Goal: Information Seeking & Learning: Compare options

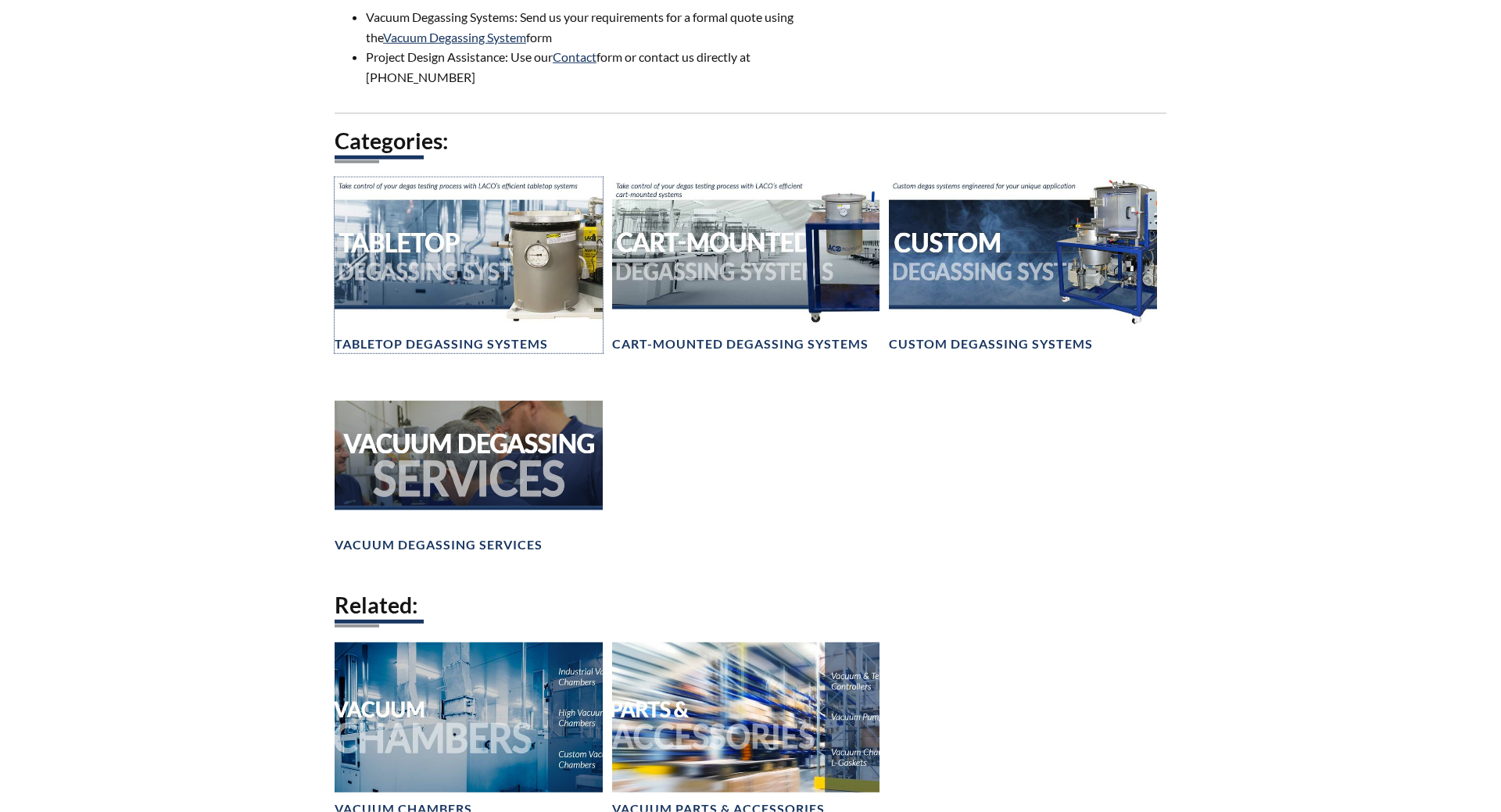
scroll to position [1036, 0]
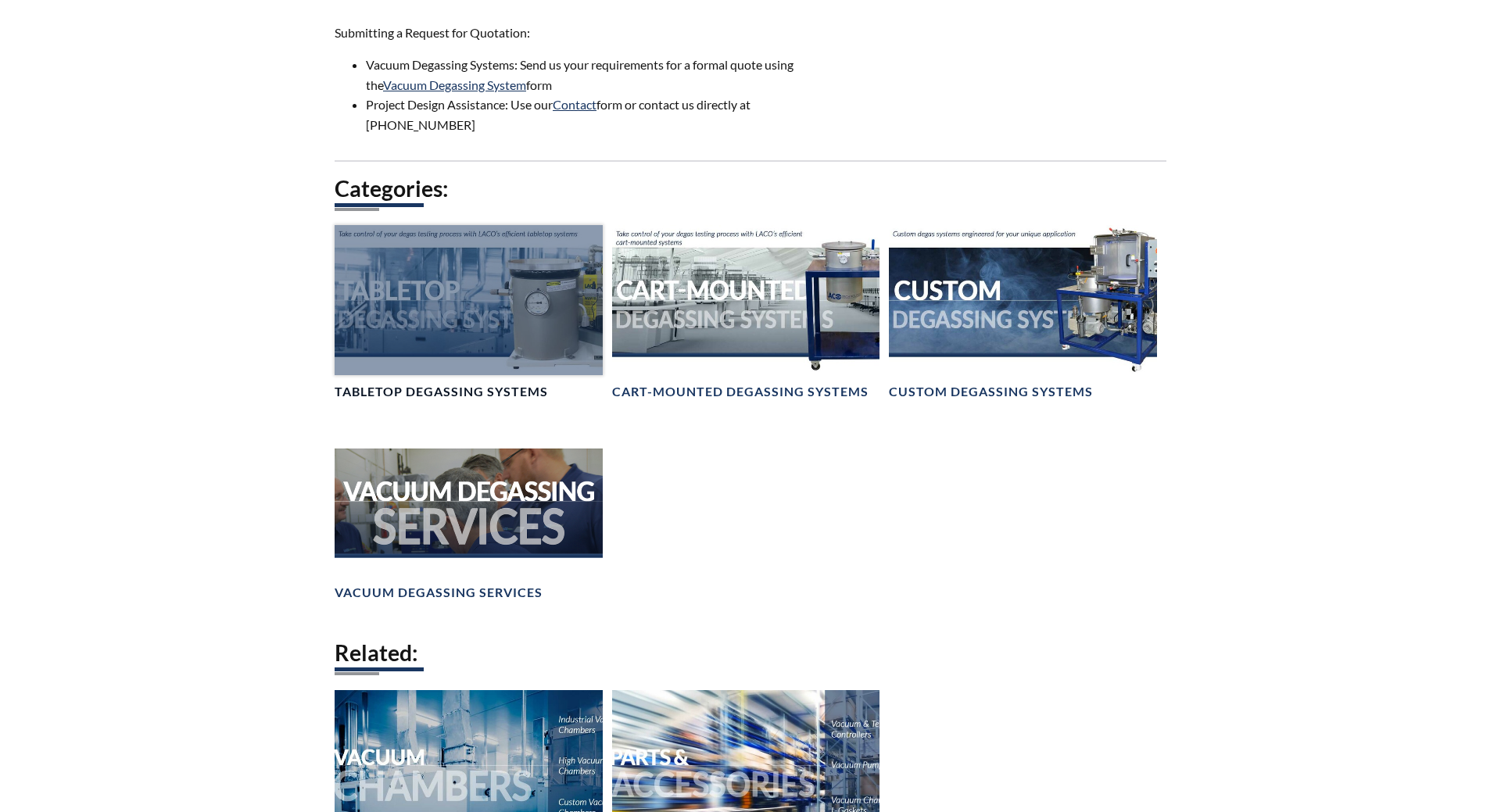
click at [446, 299] on div at bounding box center [468, 300] width 268 height 150
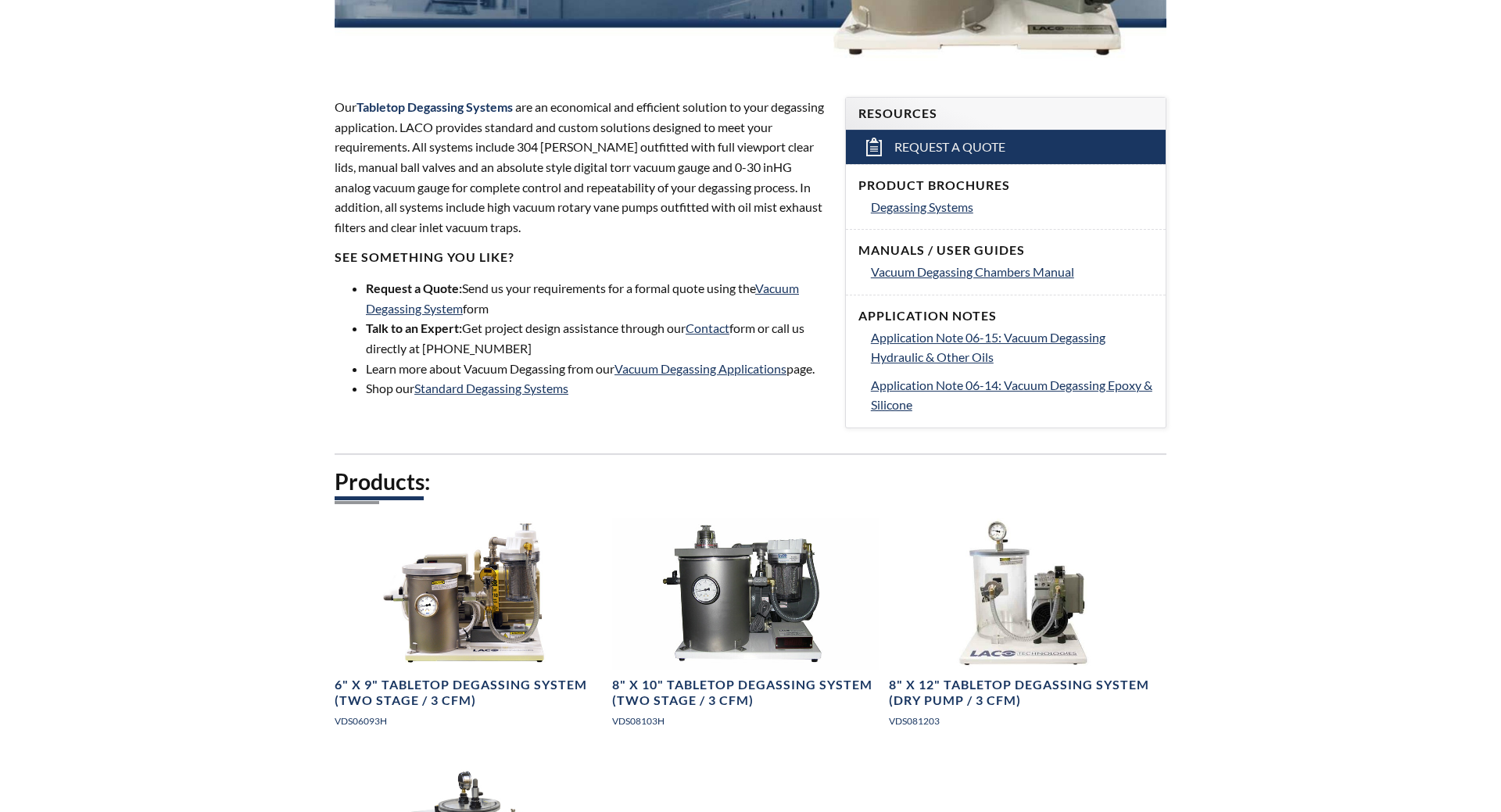
scroll to position [718, 0]
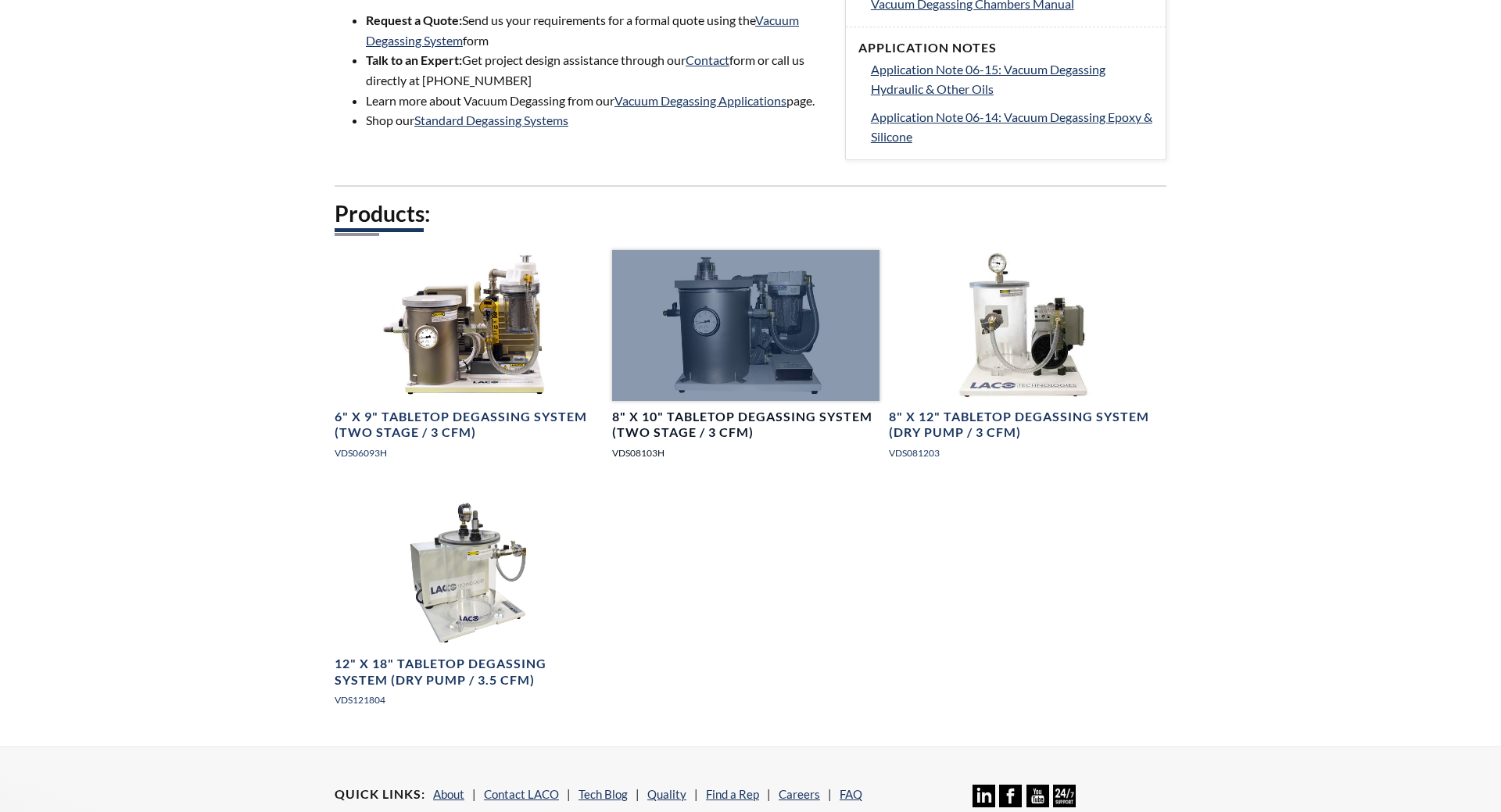
click at [714, 412] on h4 "8" X 10" Tabletop Degassing System (Two Stage / 3 CFM)" at bounding box center [746, 425] width 268 height 33
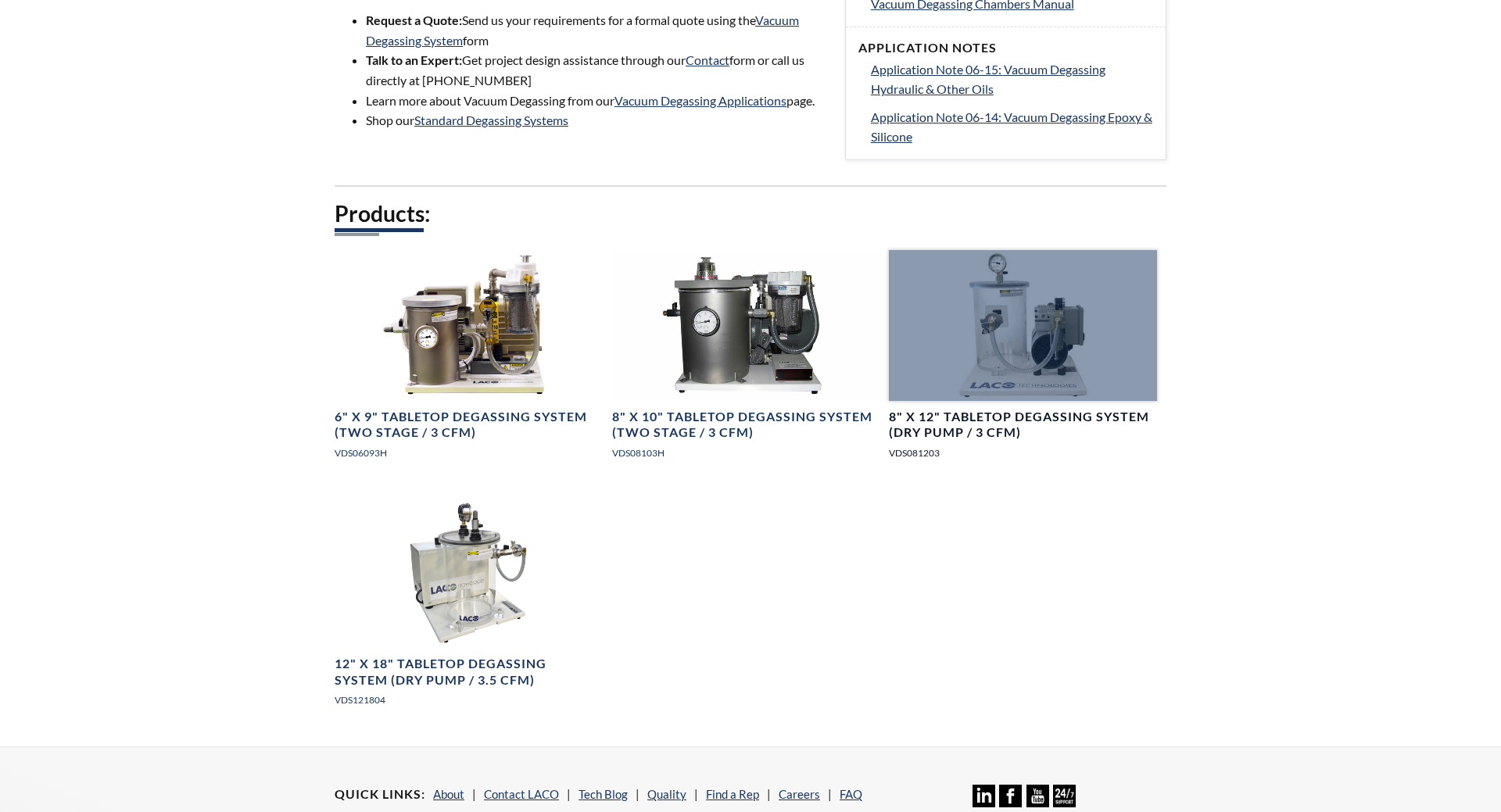
click at [954, 419] on h4 "8" X 12" Tabletop Degassing System (Dry Pump / 3 CFM)" at bounding box center [1022, 425] width 268 height 33
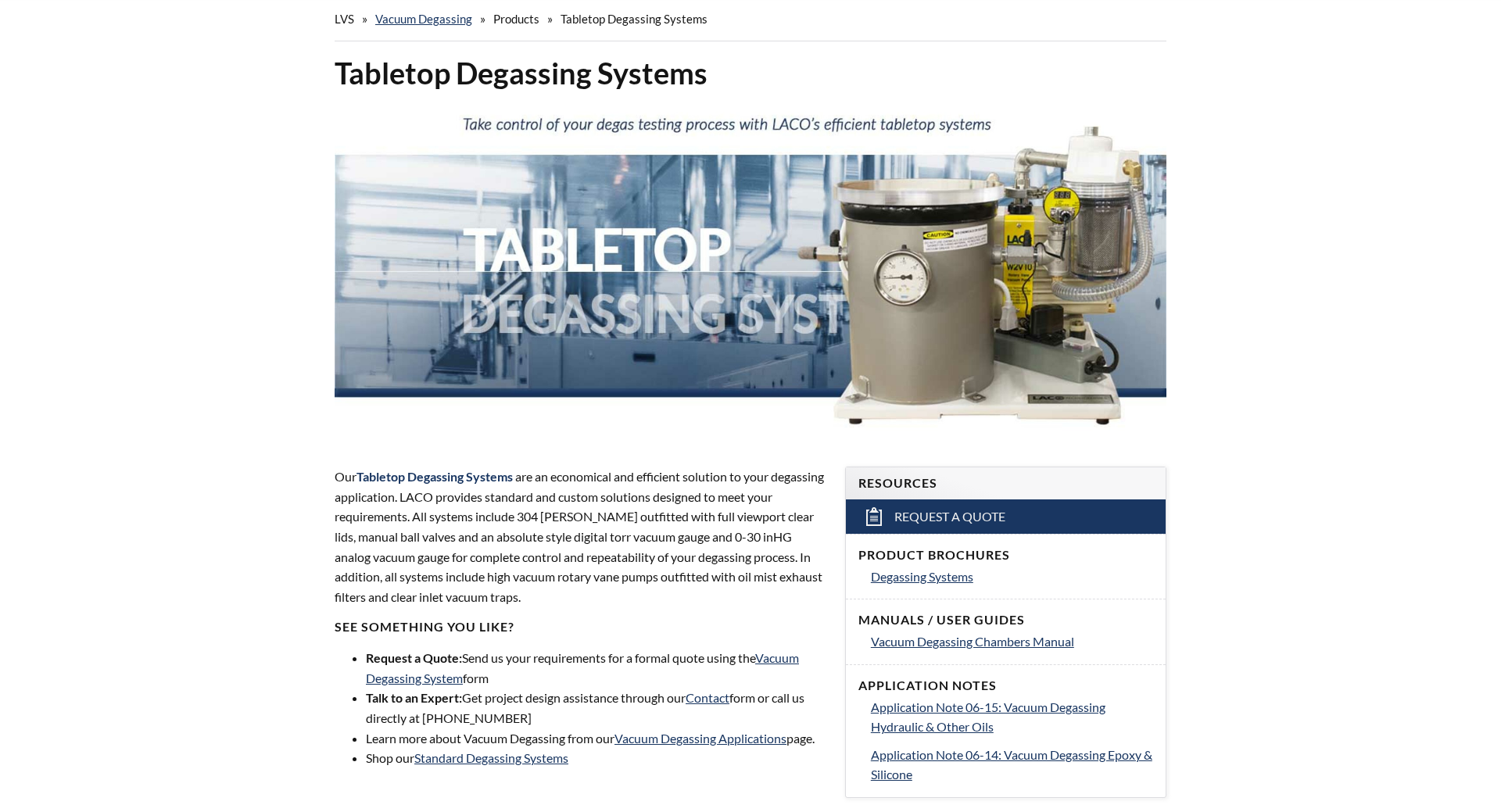
scroll to position [0, 0]
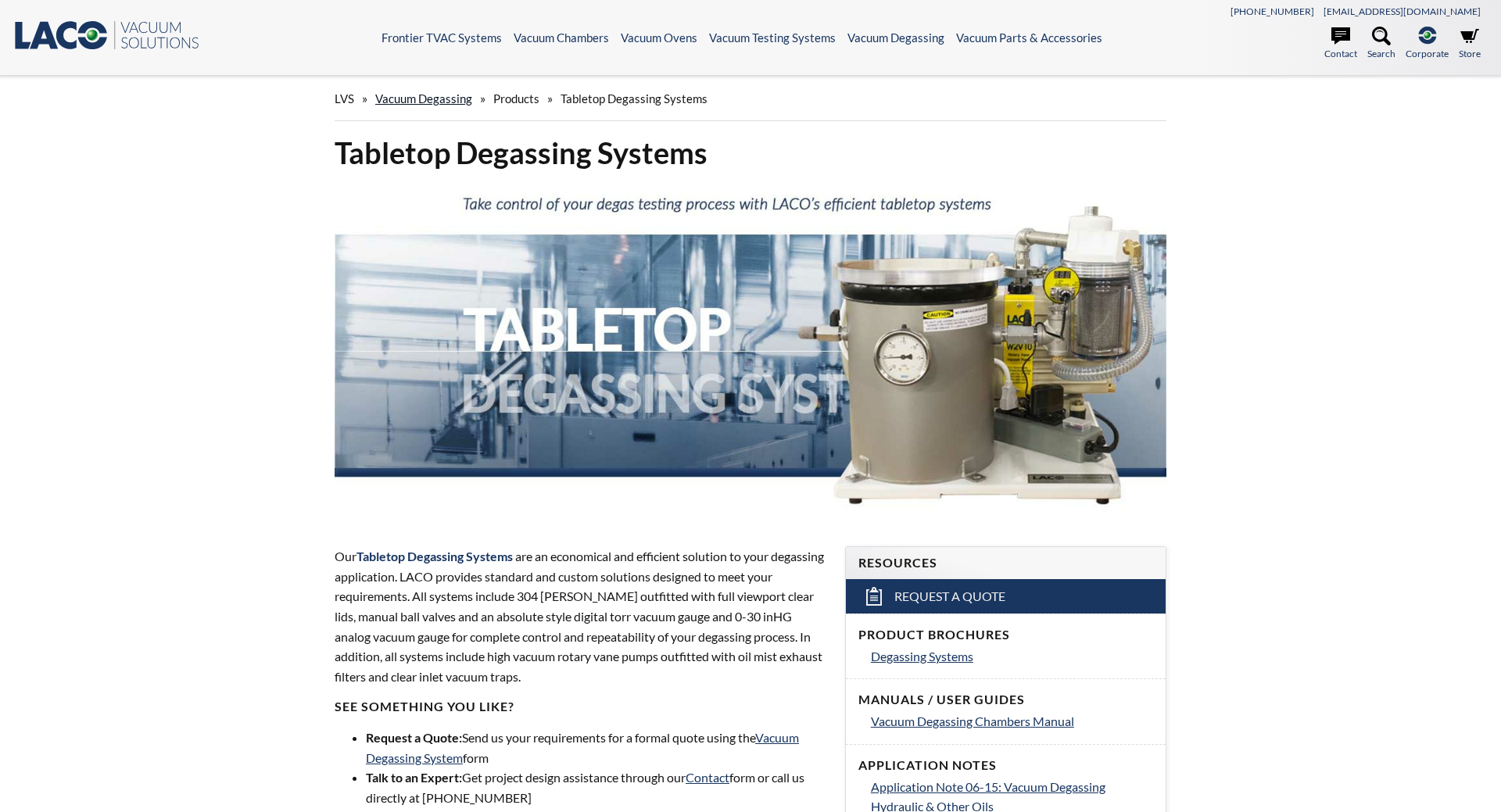
click at [432, 102] on link "Vacuum Degassing" at bounding box center [424, 99] width 97 height 14
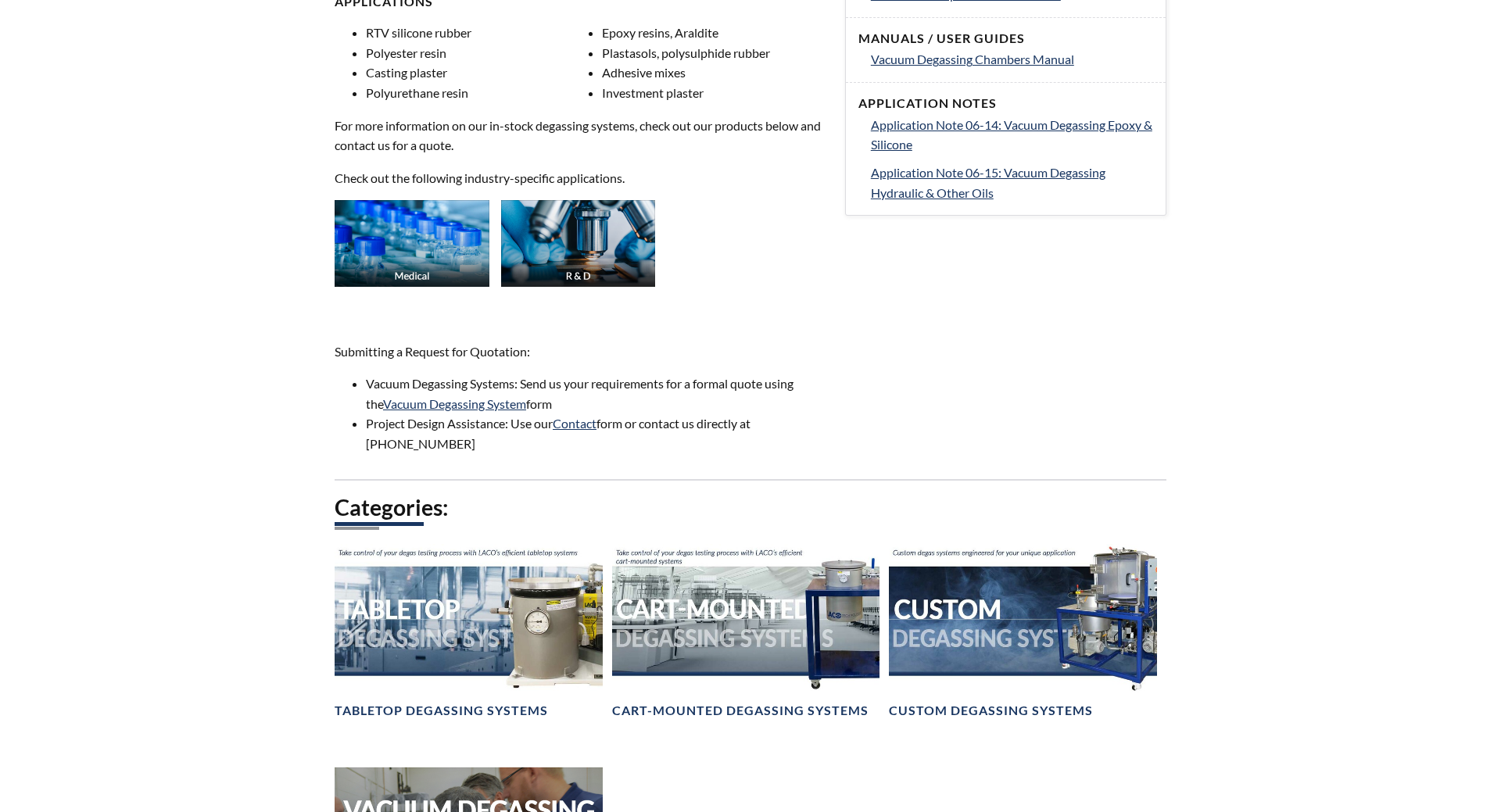
scroll to position [1196, 0]
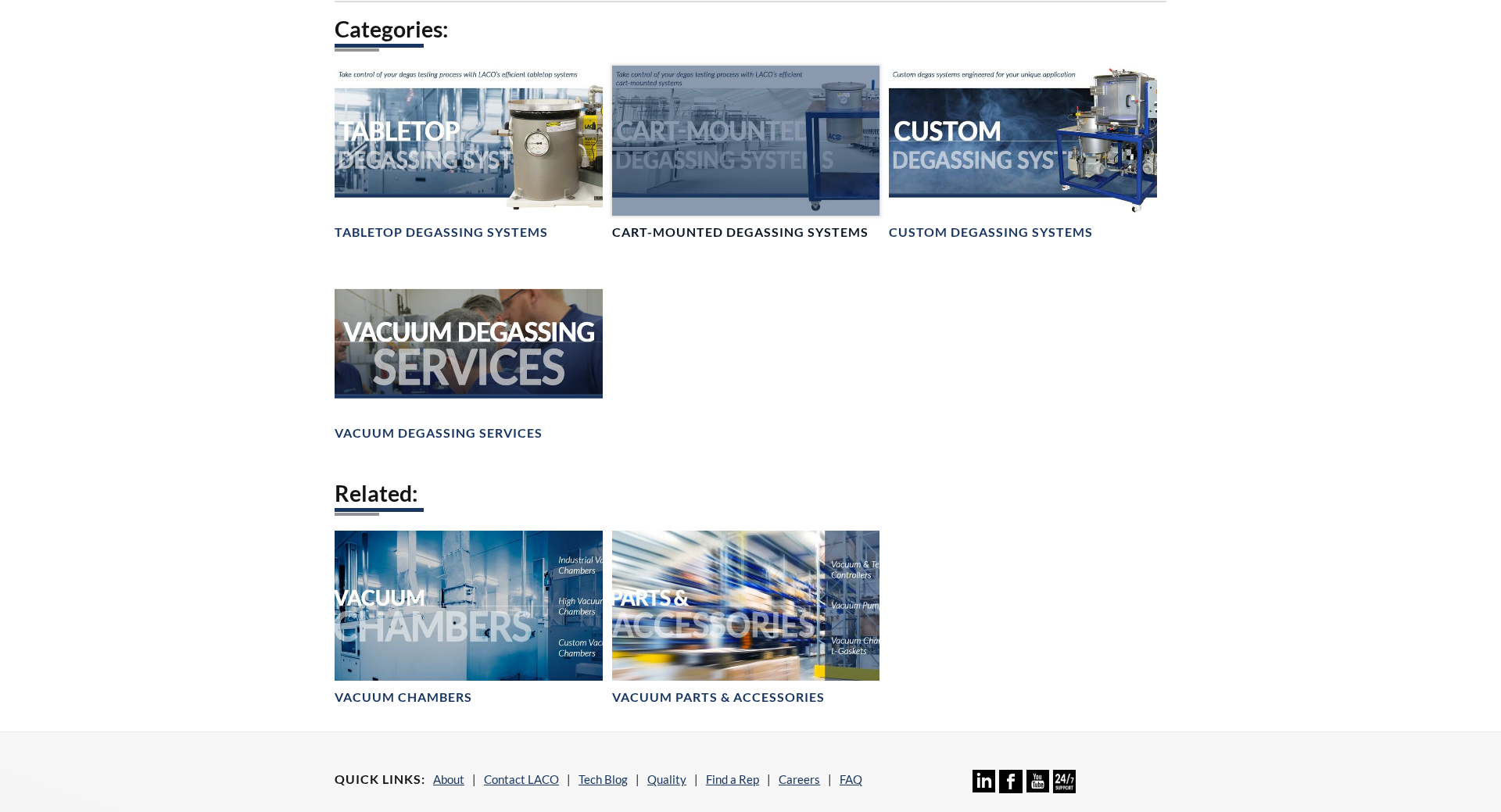
click at [753, 179] on div at bounding box center [746, 141] width 268 height 150
